Goal: Transaction & Acquisition: Download file/media

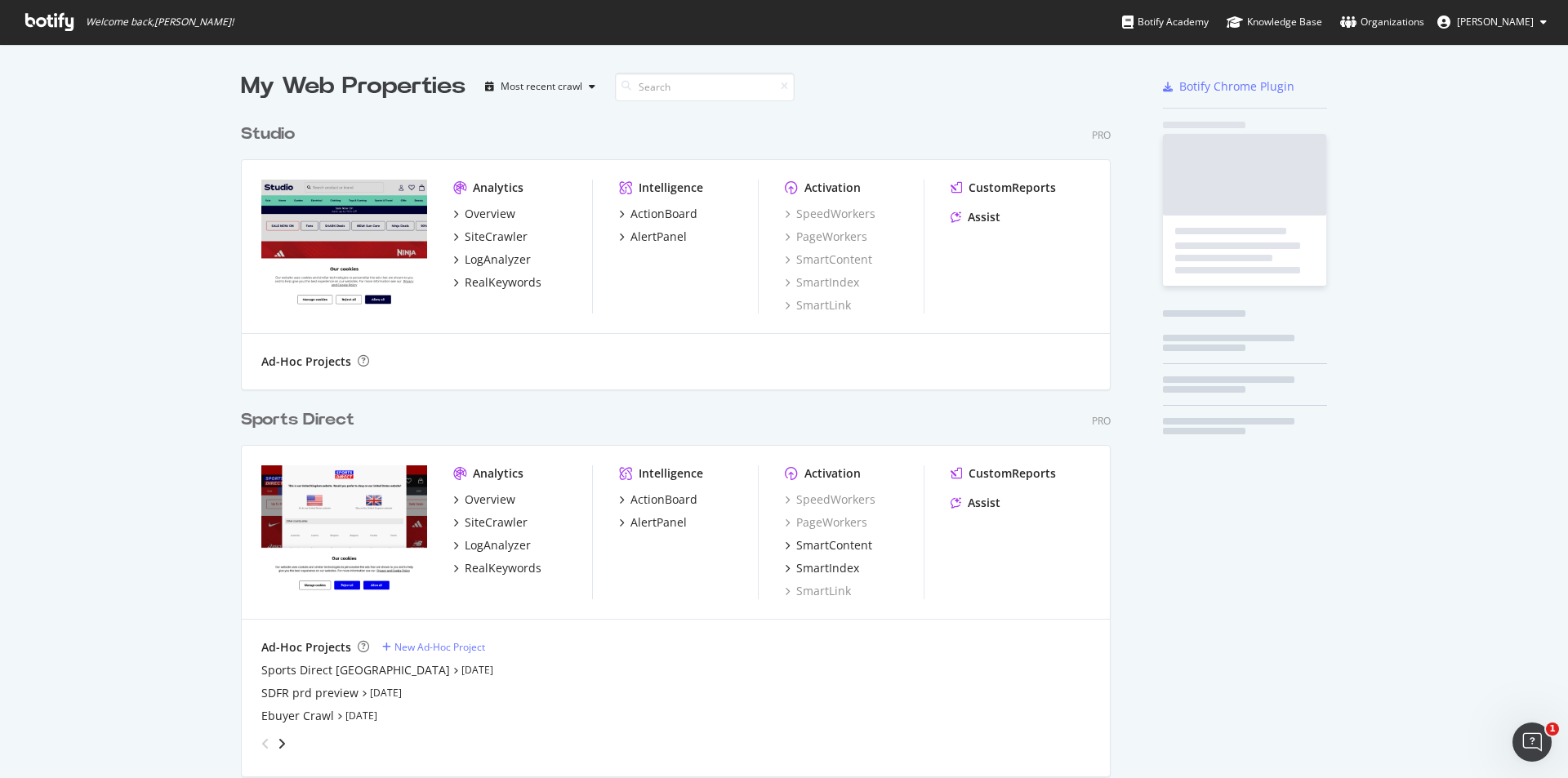
scroll to position [1012, 871]
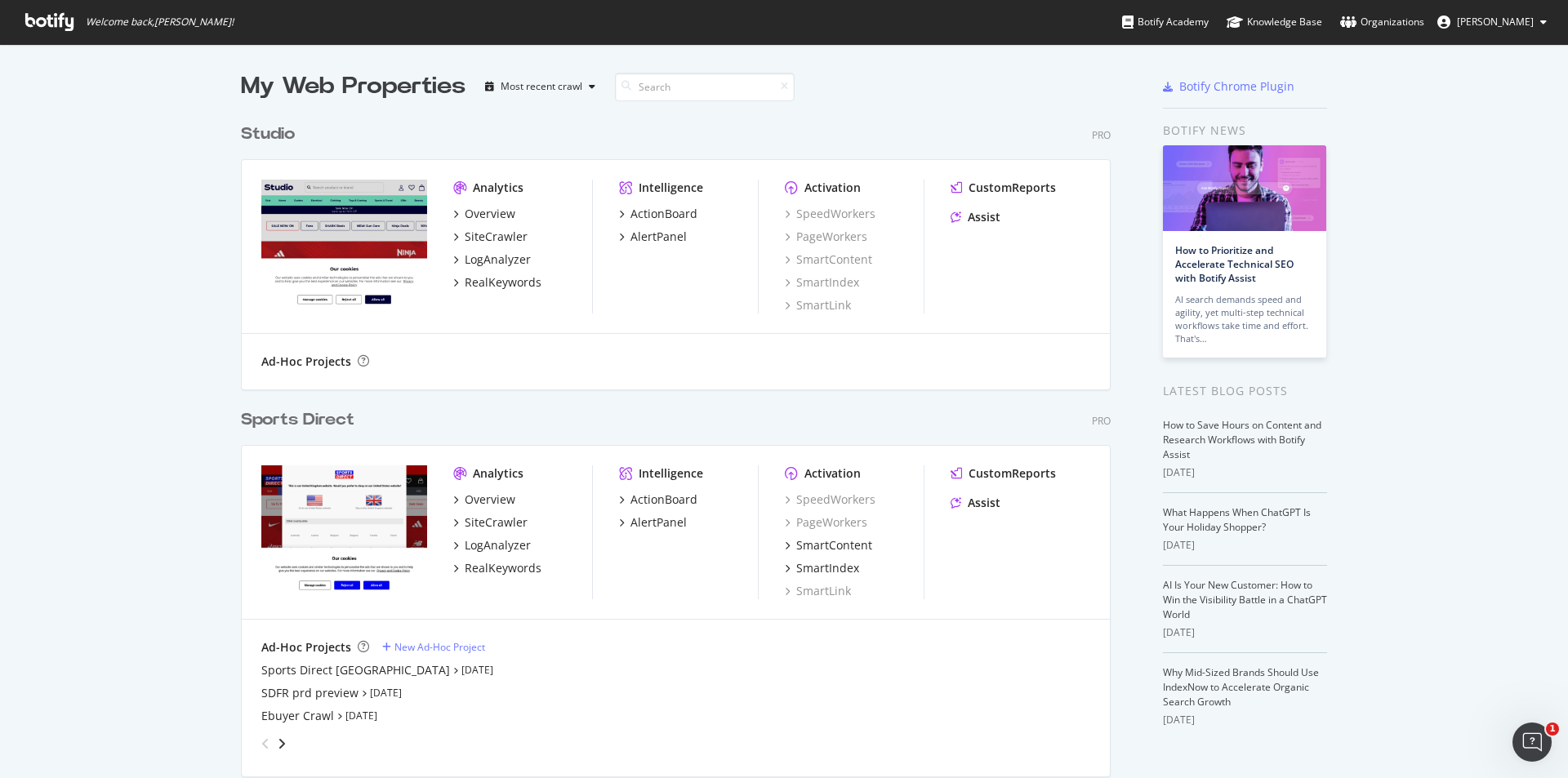
click at [338, 416] on div "Sports Direct" at bounding box center [298, 420] width 113 height 24
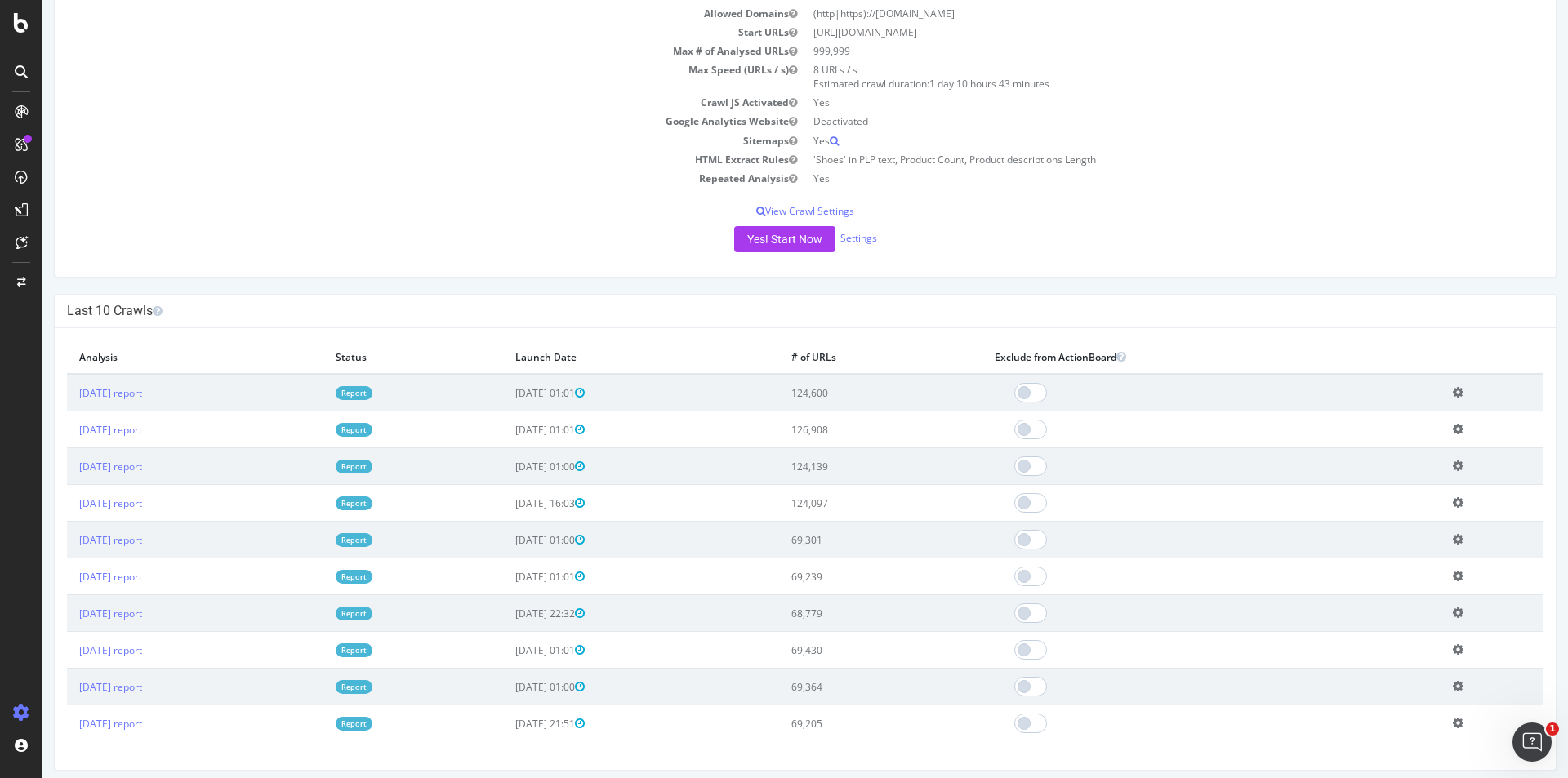
scroll to position [245, 0]
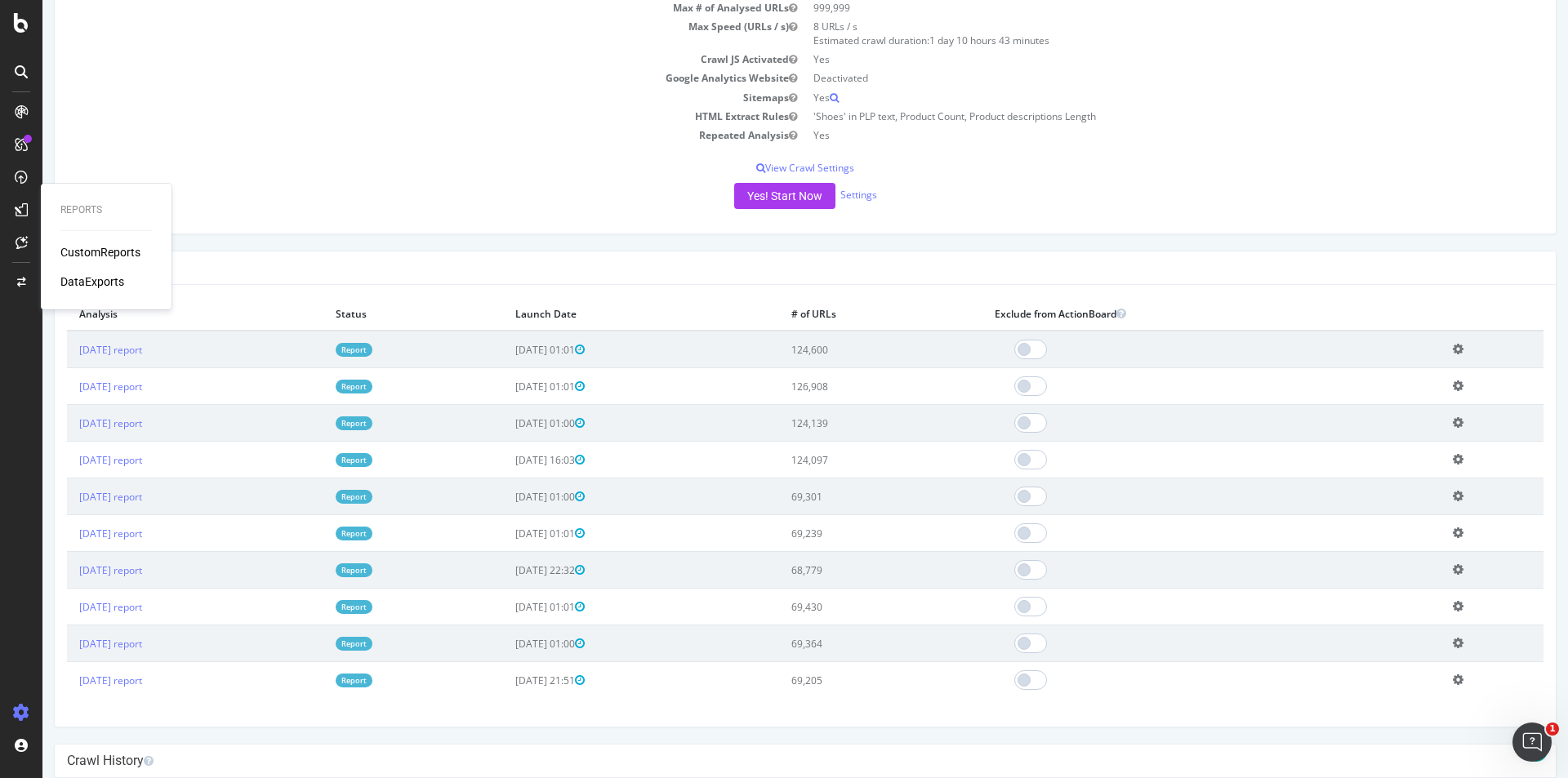
click at [79, 276] on div "DataExports" at bounding box center [92, 282] width 64 height 17
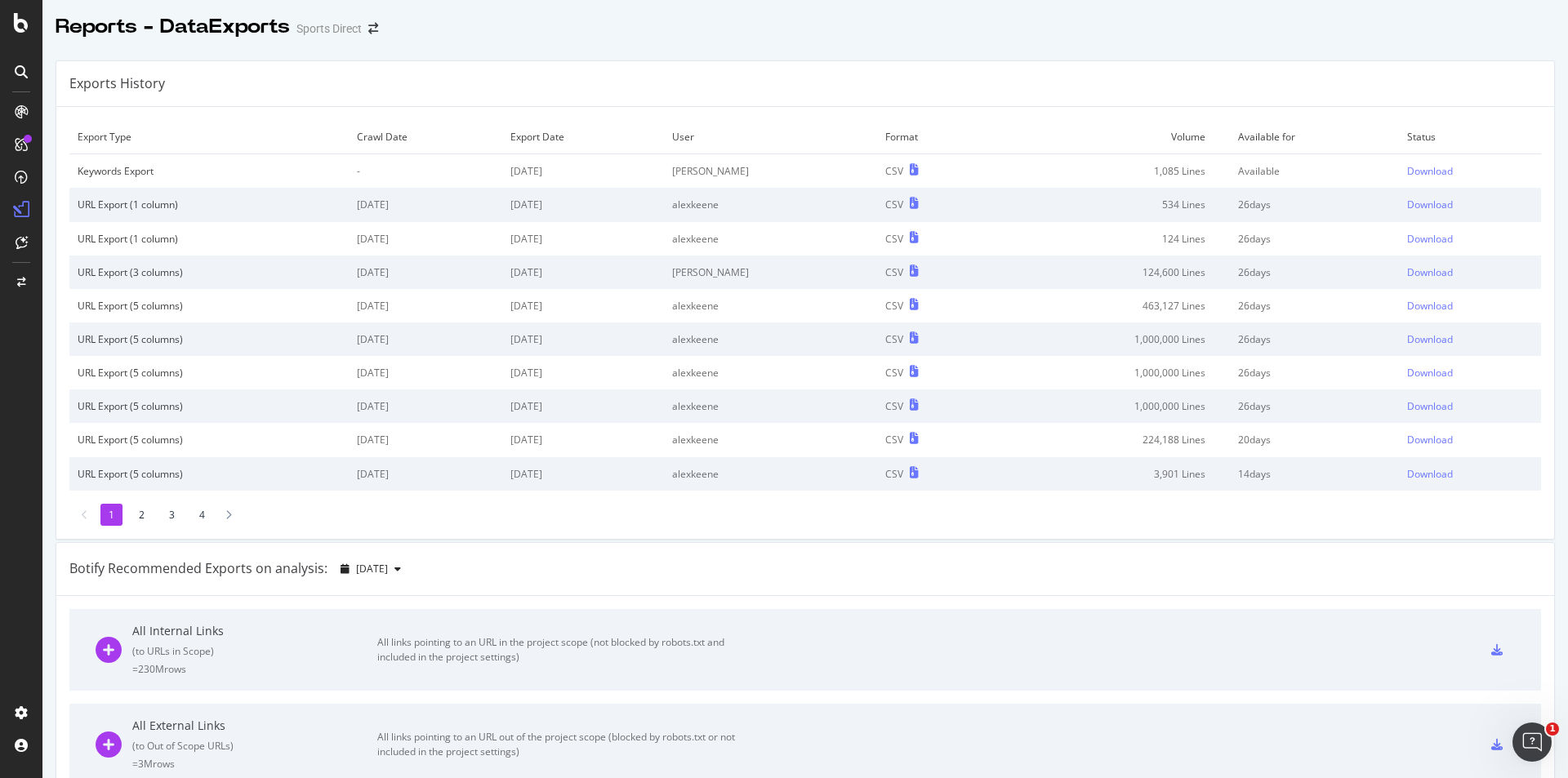
click at [147, 514] on li "2" at bounding box center [142, 515] width 22 height 22
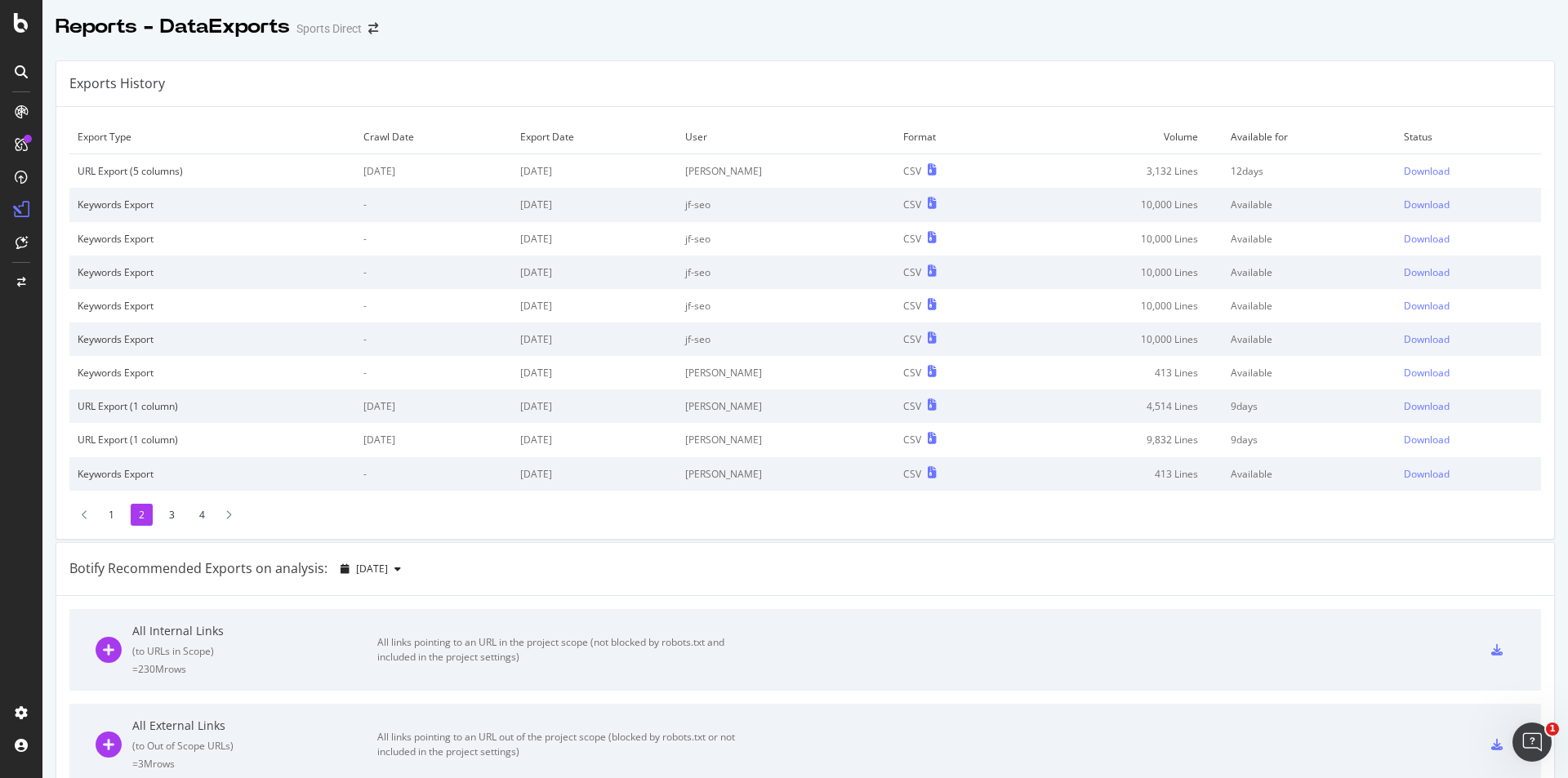
click at [172, 518] on li "3" at bounding box center [172, 515] width 22 height 22
click at [1406, 374] on div "Download" at bounding box center [1426, 372] width 45 height 14
click at [207, 518] on li "4" at bounding box center [202, 515] width 22 height 22
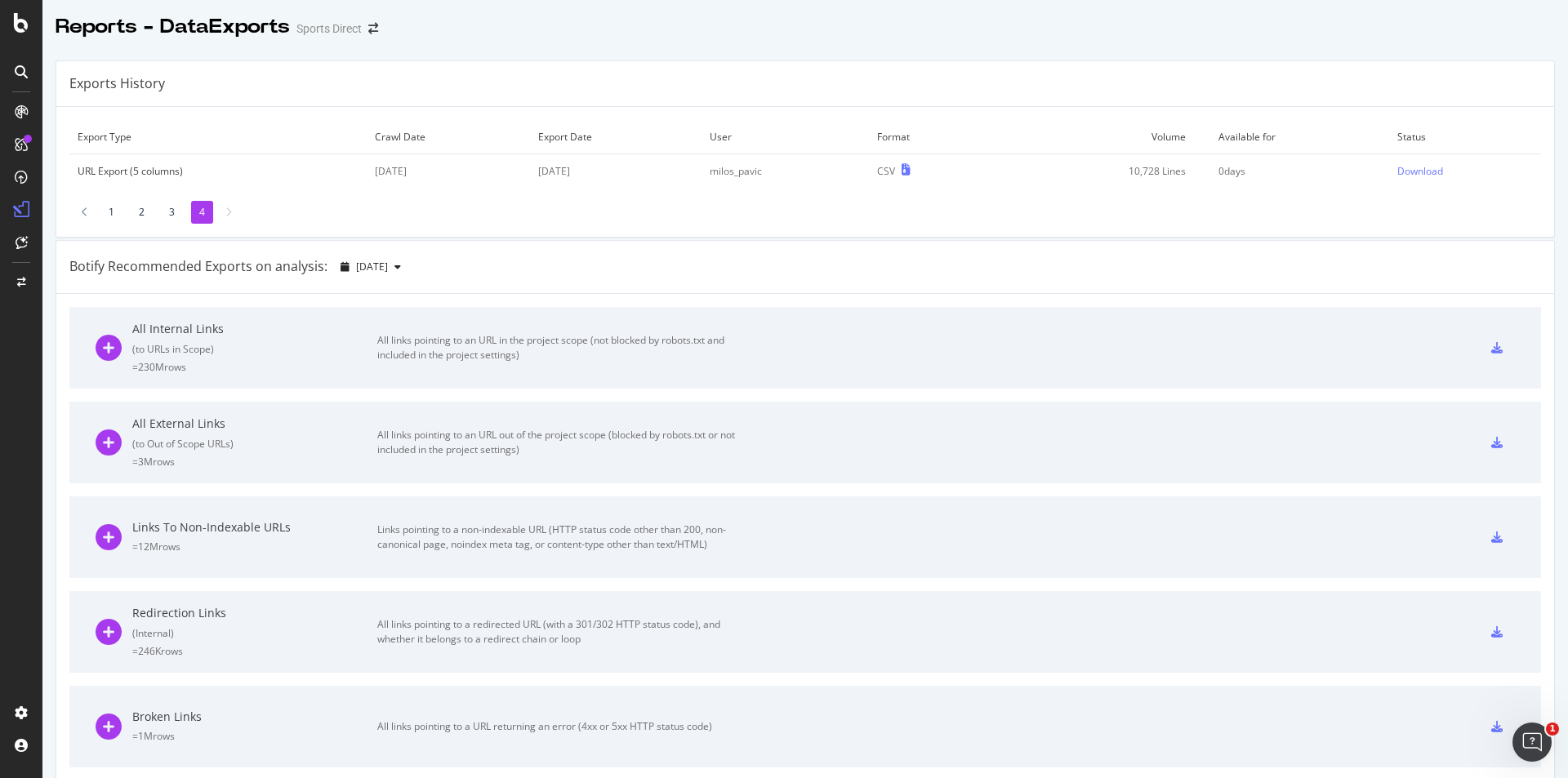
click at [171, 220] on li "3" at bounding box center [172, 212] width 22 height 22
